Goal: Task Accomplishment & Management: Complete application form

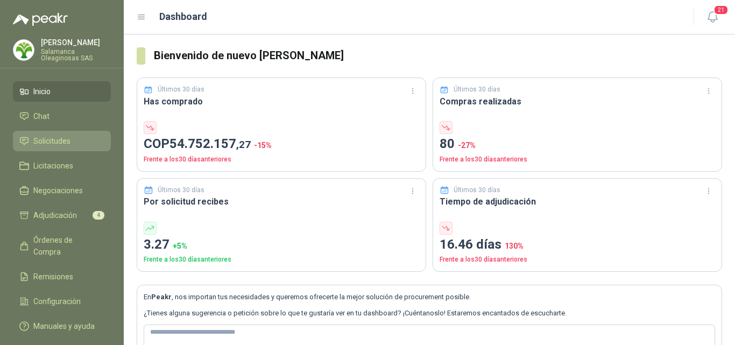
click at [68, 144] on span "Solicitudes" at bounding box center [51, 141] width 37 height 12
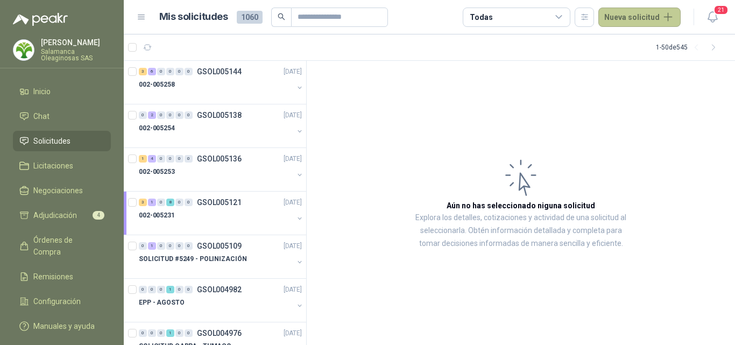
click at [629, 17] on button "Nueva solicitud" at bounding box center [639, 17] width 82 height 19
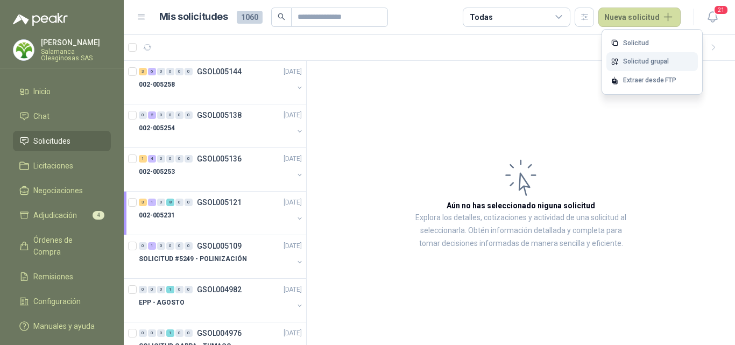
click at [647, 60] on link "Solicitud grupal" at bounding box center [652, 61] width 91 height 19
